Goal: Check status

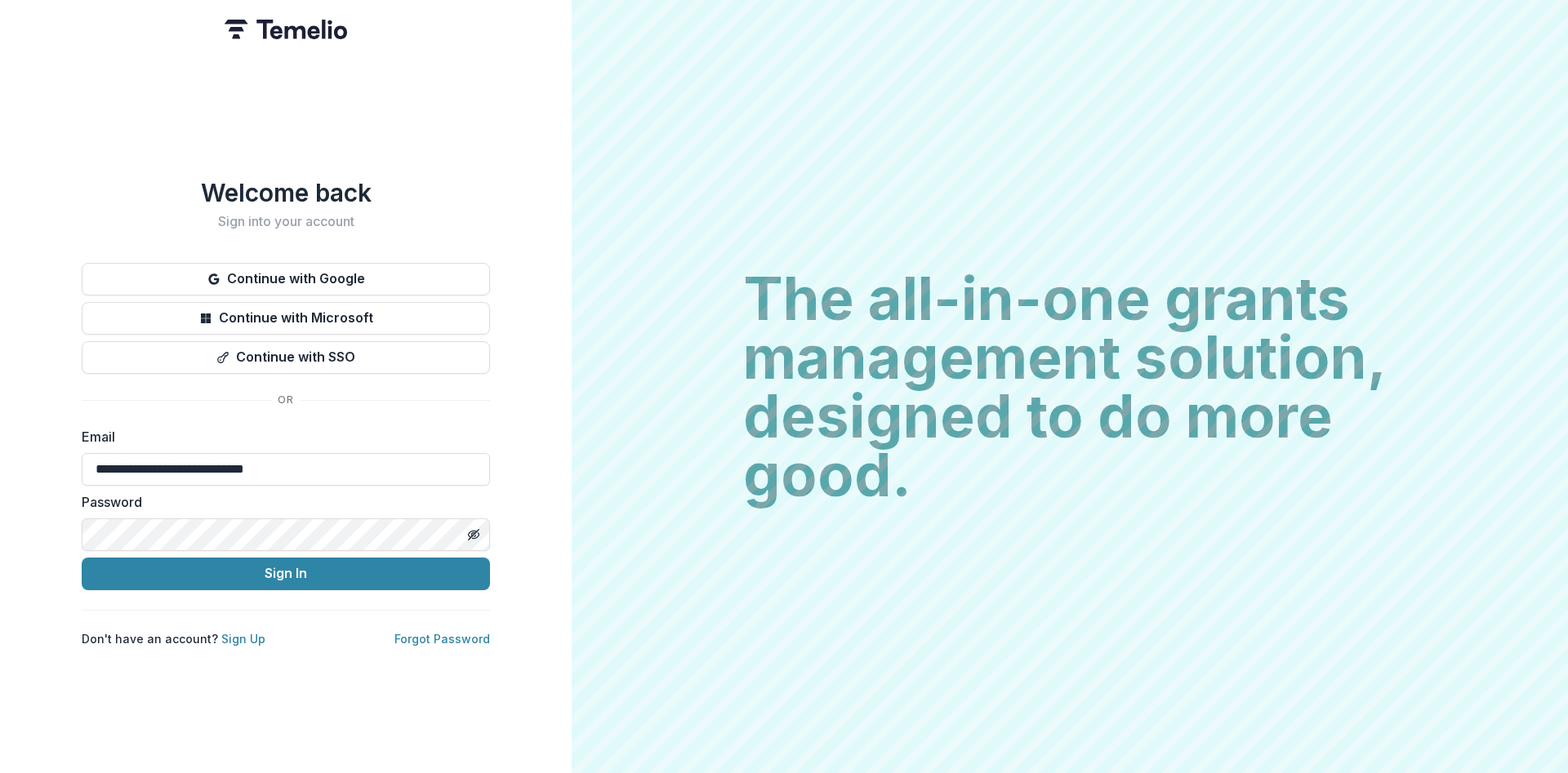
drag, startPoint x: 286, startPoint y: 558, endPoint x: 247, endPoint y: 545, distance: 41.1
click at [285, 558] on button "Sign In" at bounding box center [285, 574] width 408 height 33
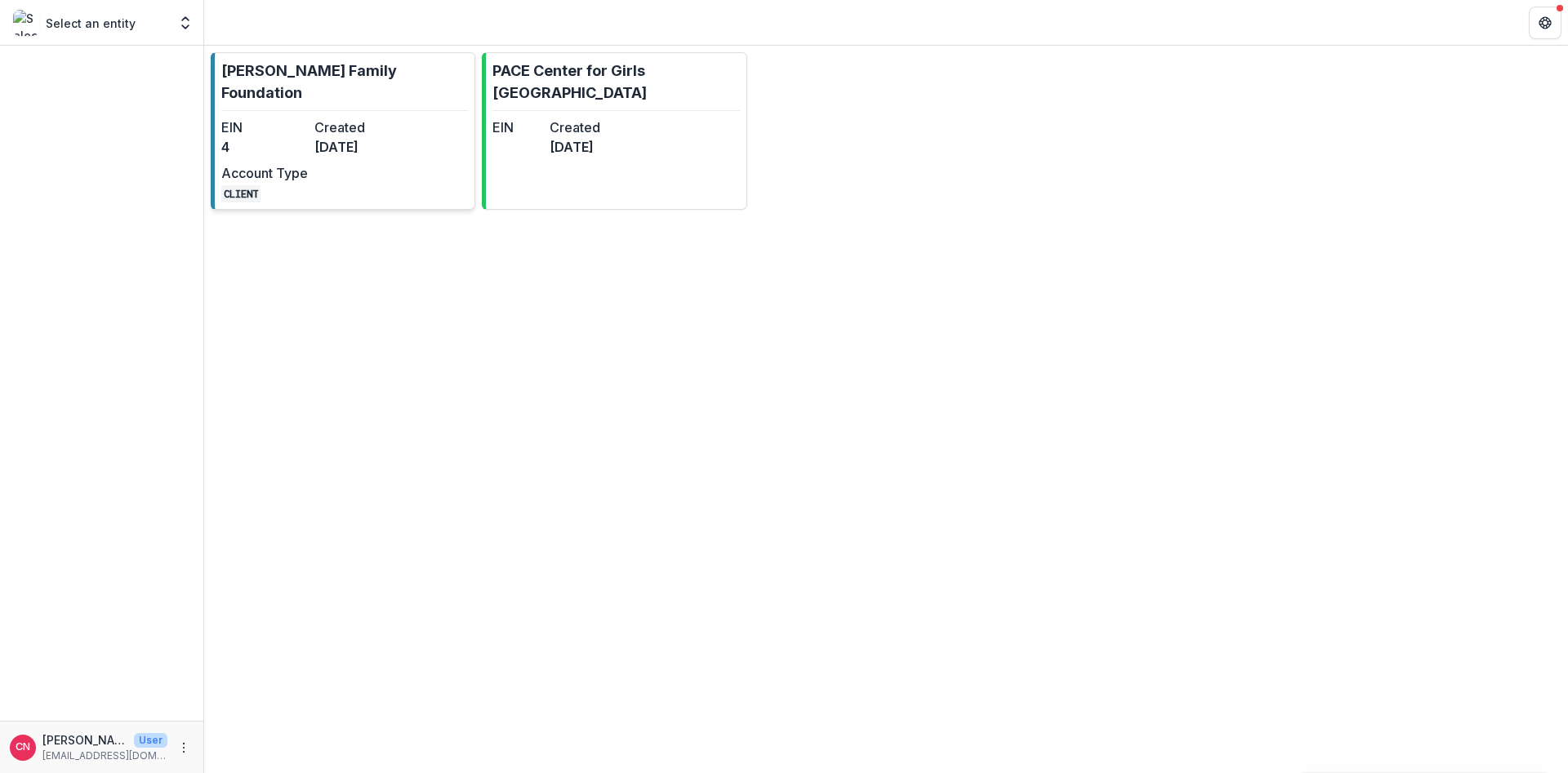
click at [328, 117] on dt "Created" at bounding box center [357, 127] width 86 height 20
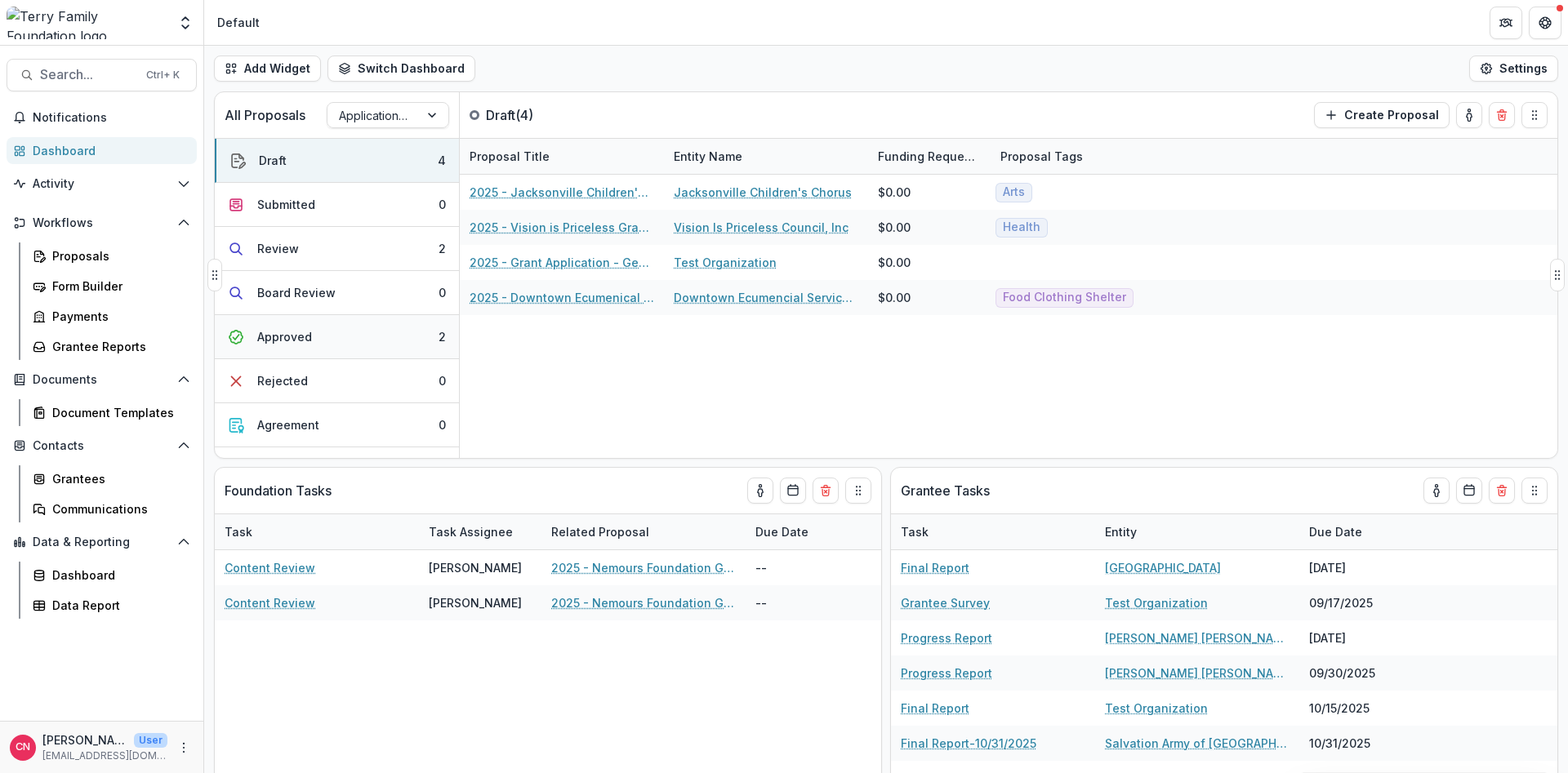
click at [286, 332] on div "Approved" at bounding box center [284, 336] width 55 height 17
